Goal: Ask a question

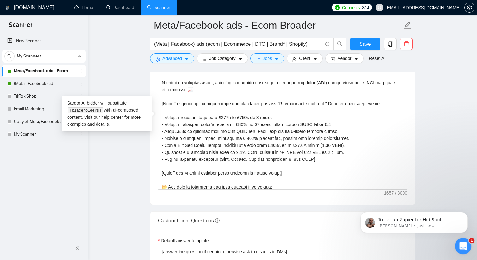
click at [464, 241] on icon "Open Intercom Messenger" at bounding box center [462, 245] width 10 height 10
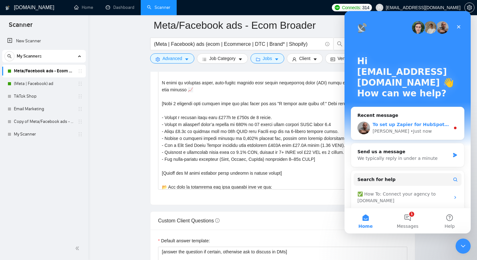
click at [415, 127] on div "To set up Zapier for HubSpot integration with GigRadar, you'll need at least a …" at bounding box center [412, 124] width 78 height 7
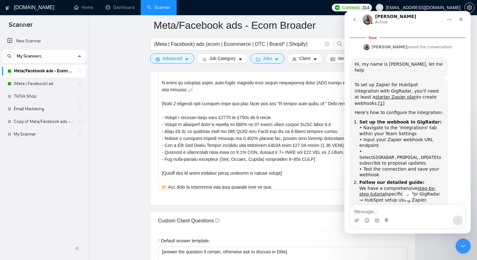
scroll to position [183, 0]
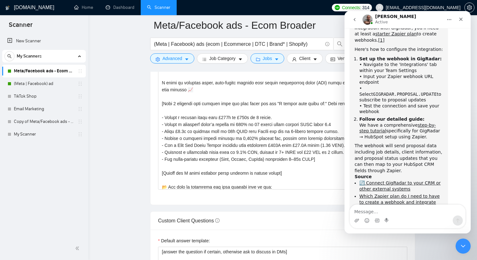
click at [392, 210] on textarea "Message…" at bounding box center [407, 209] width 115 height 11
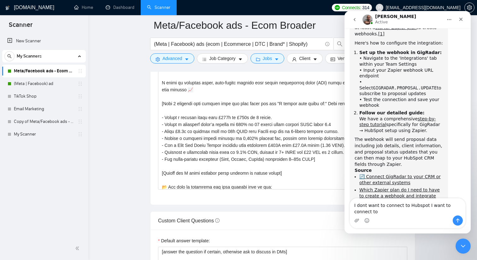
scroll to position [189, 0]
type textarea "I dont want to connect to Hubspot I want to connect to Notion"
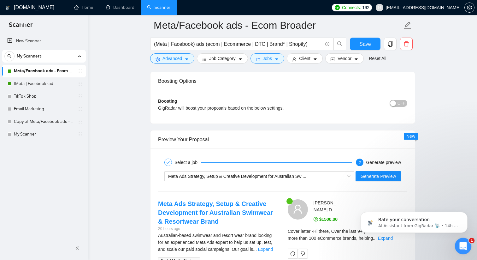
click at [464, 245] on icon "Open Intercom Messenger" at bounding box center [462, 245] width 10 height 10
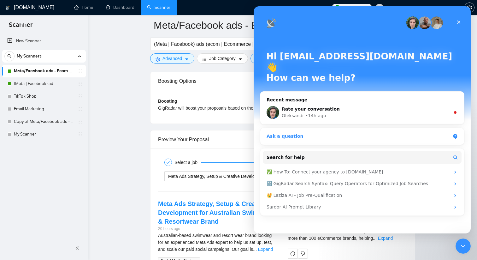
click at [346, 133] on div "Ask a question" at bounding box center [359, 136] width 184 height 7
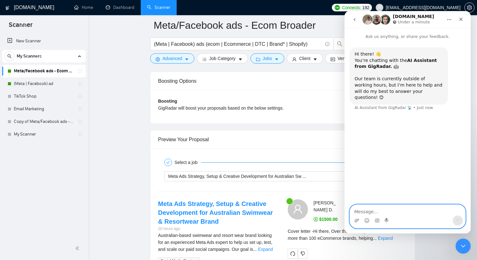
paste textarea "I saw that you can now sync data from Gigradar to Hubspot. We use notion to to …"
type textarea "I saw that you can now sync data from Gigradar to Hubspot. We use notion to to …"
